Goal: Task Accomplishment & Management: Complete application form

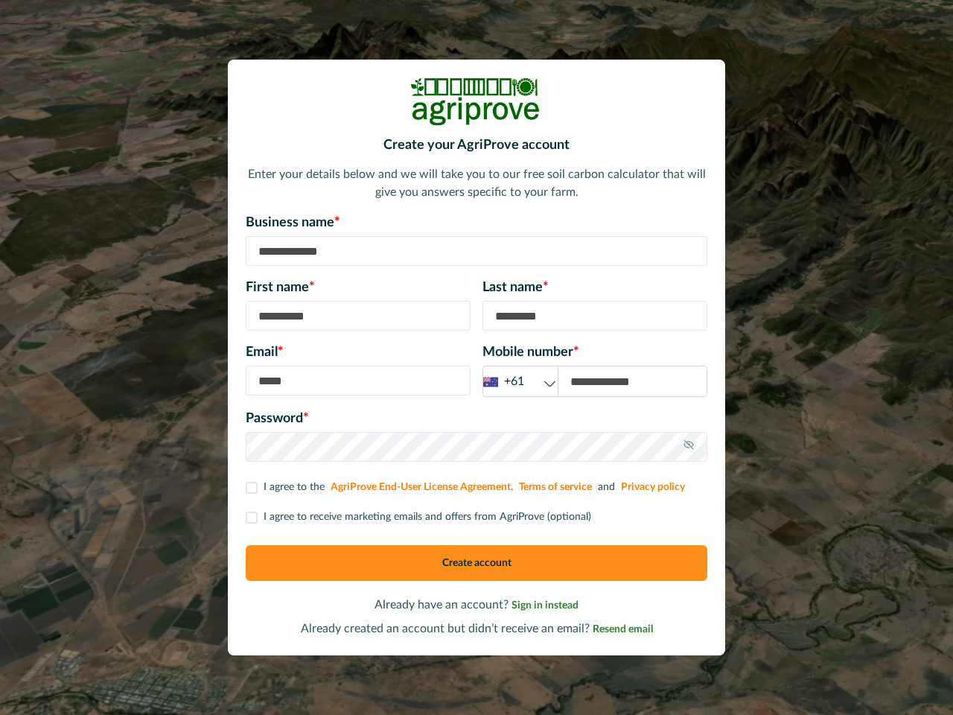
click at [476, 357] on div "Email * Mobile number * +61 +61 +44 +1" at bounding box center [476, 369] width 461 height 54
click at [520, 381] on div "+61" at bounding box center [520, 381] width 74 height 19
click at [689, 447] on icon at bounding box center [689, 444] width 12 height 12
click at [417, 517] on p "I agree to receive marketing emails and offers from AgriProve (optional)" at bounding box center [427, 517] width 328 height 16
click at [476, 563] on button "Create account" at bounding box center [476, 563] width 461 height 36
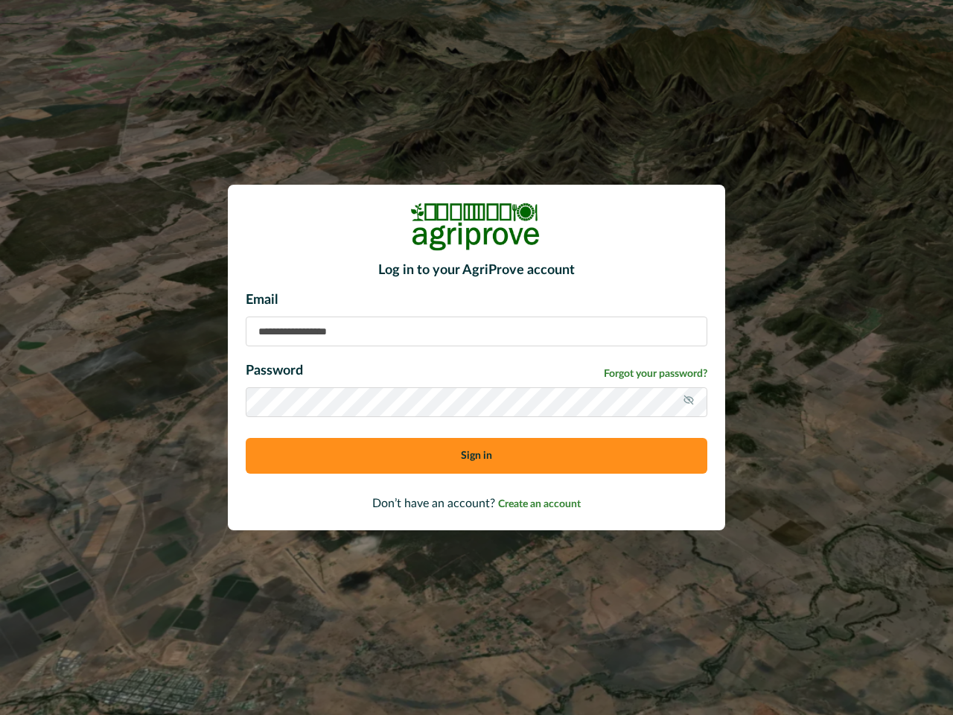
click at [476, 357] on div "Email Password Forgot your password? Sign in" at bounding box center [476, 387] width 461 height 195
click at [689, 402] on icon at bounding box center [689, 400] width 12 height 12
click at [476, 456] on button "Sign in" at bounding box center [476, 456] width 461 height 36
